Goal: Navigation & Orientation: Find specific page/section

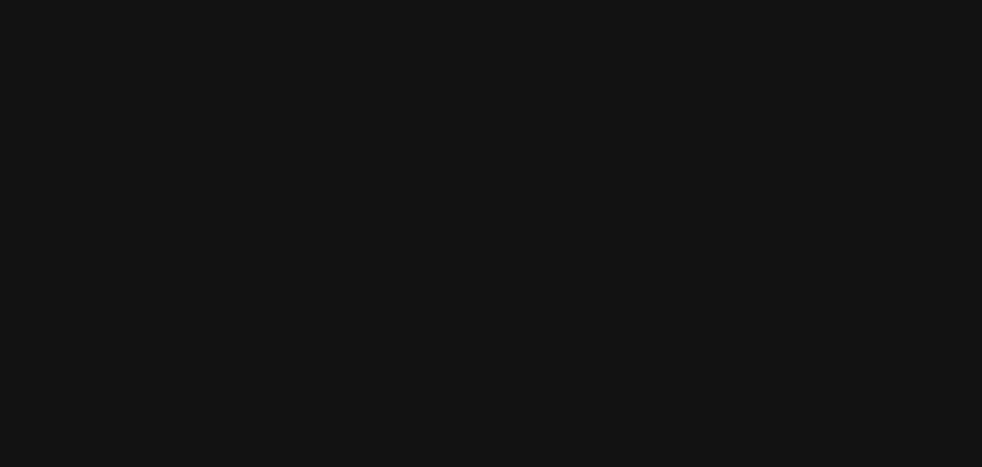
select select
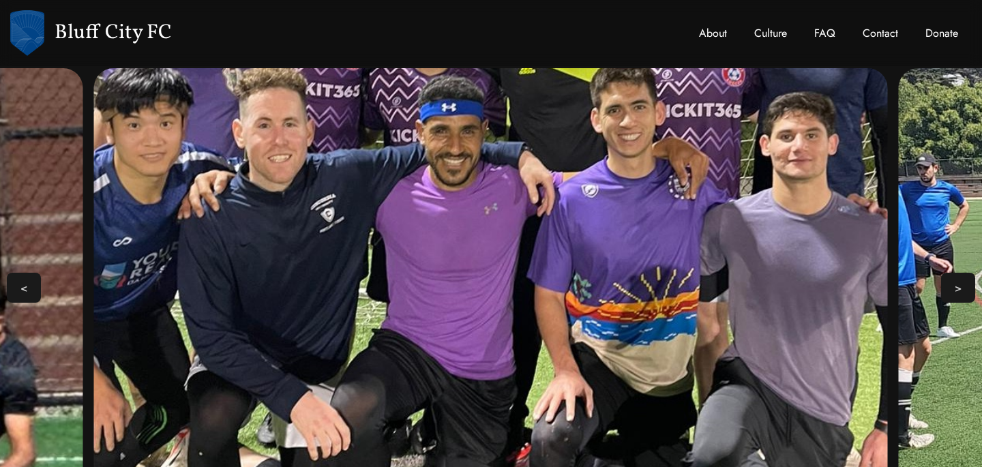
click at [716, 32] on link "About" at bounding box center [712, 34] width 55 height 44
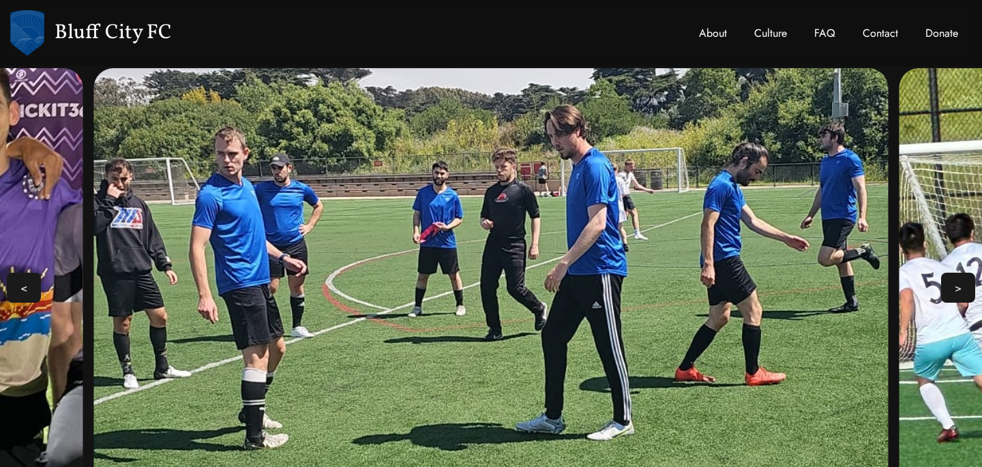
click at [773, 33] on link "Culture" at bounding box center [771, 34] width 60 height 44
click at [832, 32] on link "FAQ" at bounding box center [825, 34] width 48 height 44
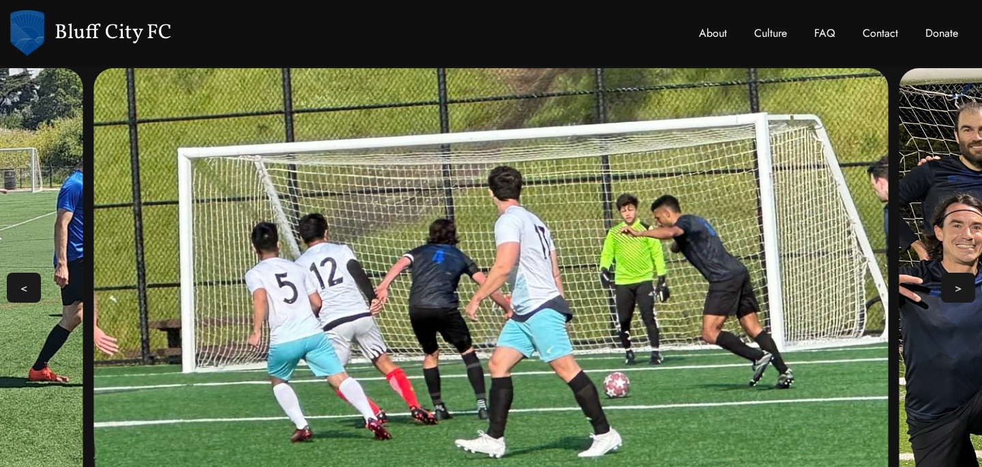
click at [869, 33] on link "Contact" at bounding box center [880, 34] width 63 height 44
select select
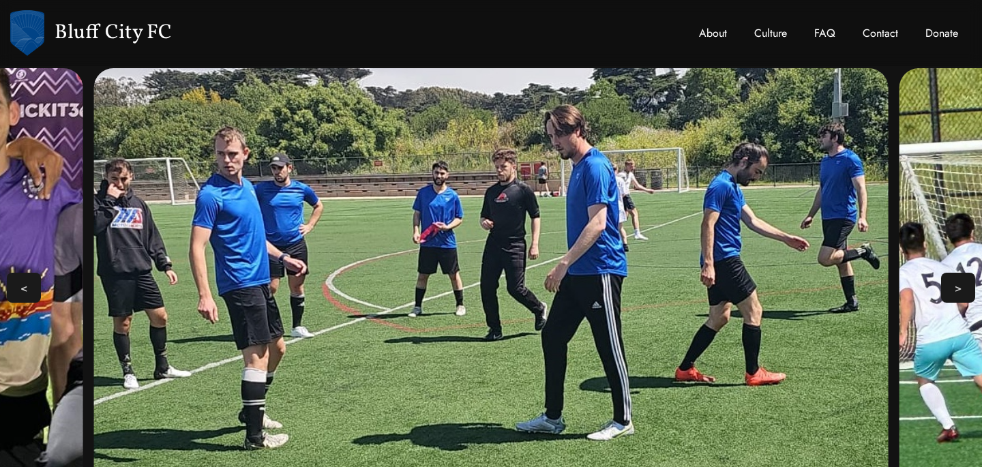
click at [706, 35] on link "About" at bounding box center [712, 34] width 55 height 44
drag, startPoint x: 72, startPoint y: 29, endPoint x: 95, endPoint y: 33, distance: 23.4
click at [72, 29] on span "Bluff City FC" at bounding box center [113, 33] width 117 height 31
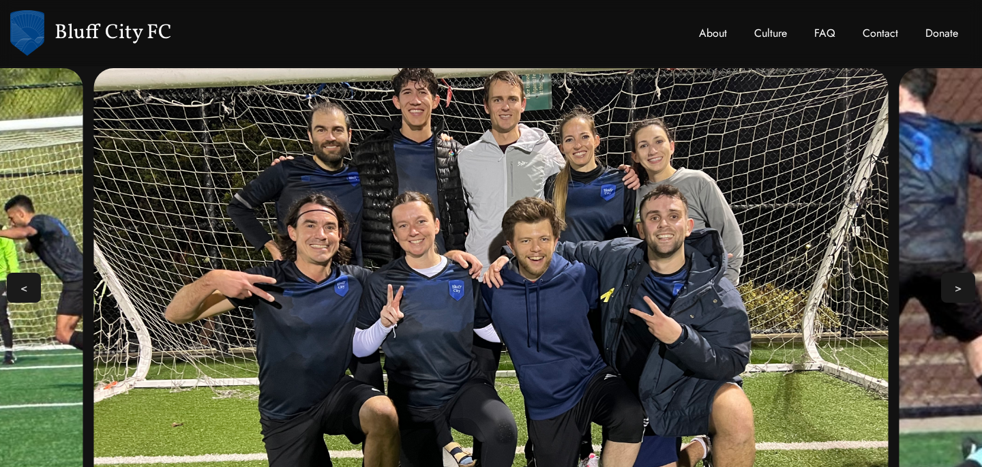
drag, startPoint x: 40, startPoint y: 35, endPoint x: 61, endPoint y: 40, distance: 21.7
click at [41, 35] on img at bounding box center [27, 33] width 34 height 46
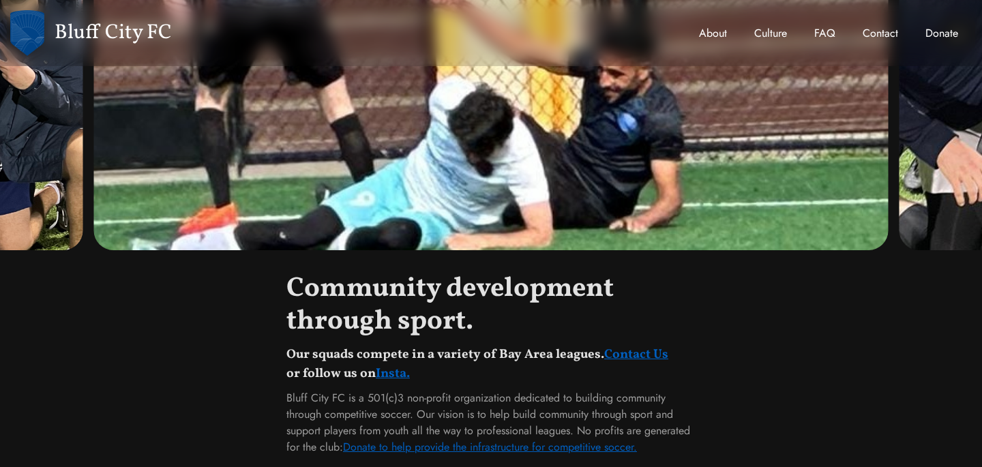
scroll to position [284, 0]
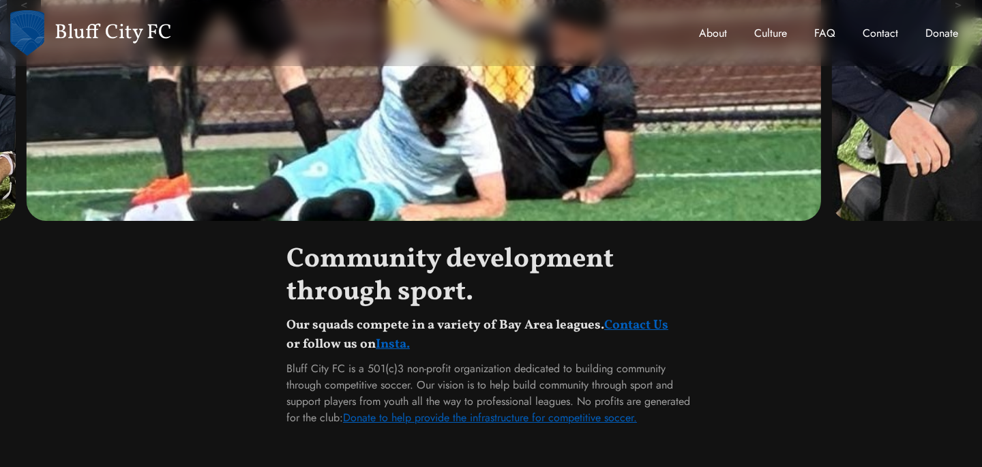
click at [393, 346] on link "Insta." at bounding box center [393, 345] width 34 height 18
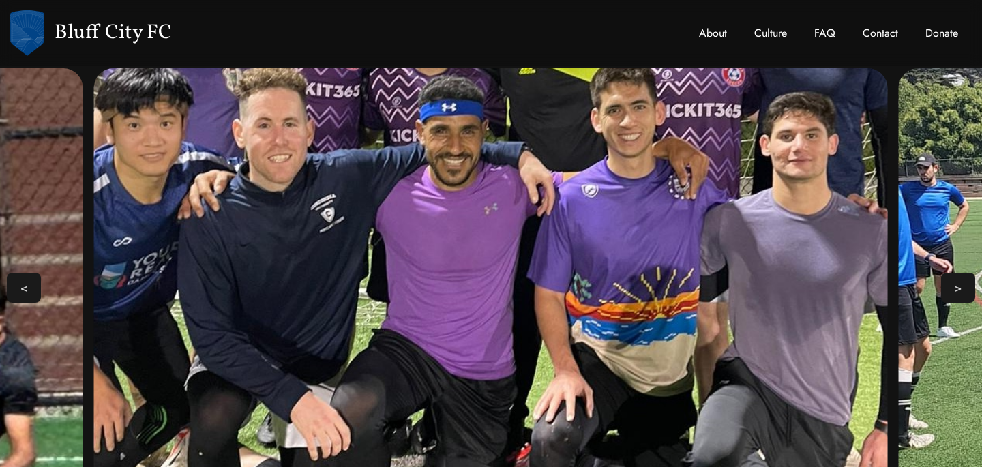
select select
